Goal: Find specific page/section: Find specific page/section

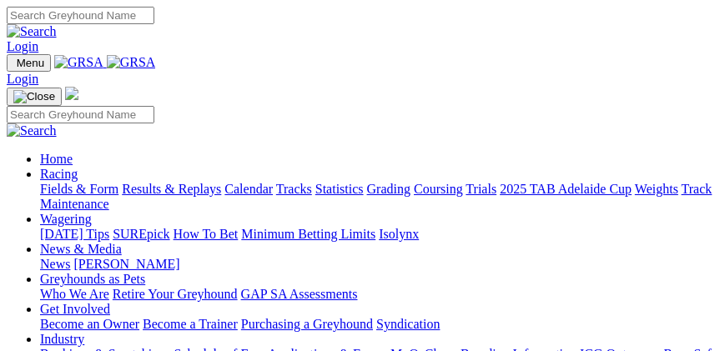
click at [33, 57] on span "Menu" at bounding box center [31, 63] width 28 height 13
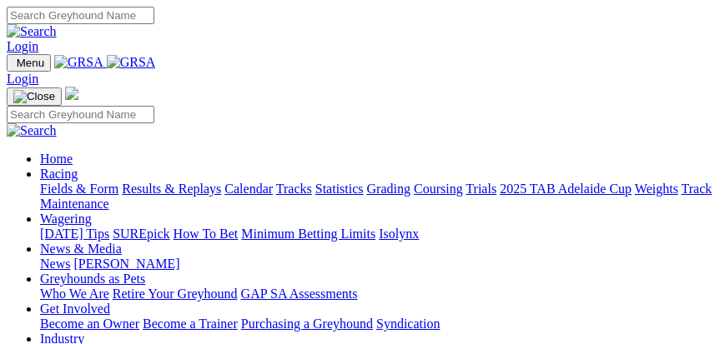
click at [118, 196] on link "Fields & Form" at bounding box center [79, 189] width 78 height 14
